Goal: Information Seeking & Learning: Learn about a topic

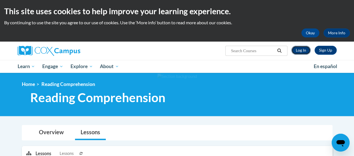
click at [300, 47] on link "Log In" at bounding box center [300, 50] width 19 height 9
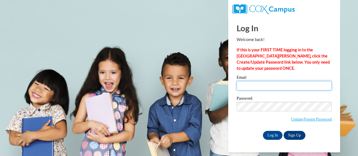
click at [260, 86] on input "Email" at bounding box center [284, 86] width 95 height 10
type input "asfrench75@gmail.com"
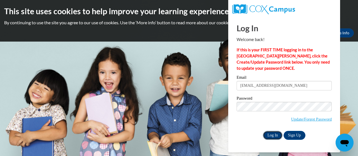
click at [269, 133] on input "Log In" at bounding box center [273, 135] width 20 height 9
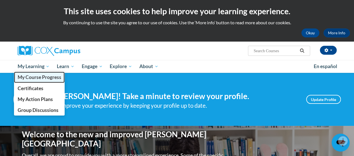
click at [34, 79] on span "My Course Progress" at bounding box center [39, 77] width 44 height 6
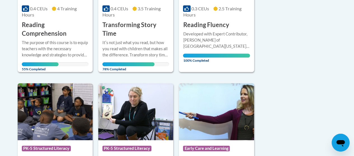
scroll to position [224, 0]
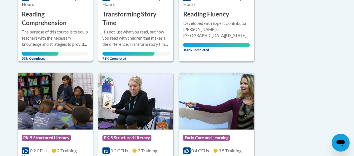
click at [46, 22] on h3 "Reading Comprehension" at bounding box center [55, 18] width 67 height 17
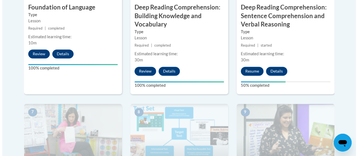
scroll to position [392, 0]
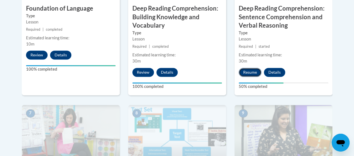
click at [252, 74] on button "Resume" at bounding box center [250, 72] width 23 height 9
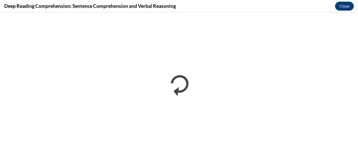
scroll to position [0, 0]
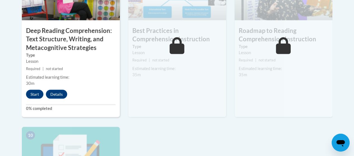
scroll to position [559, 0]
